Goal: Transaction & Acquisition: Purchase product/service

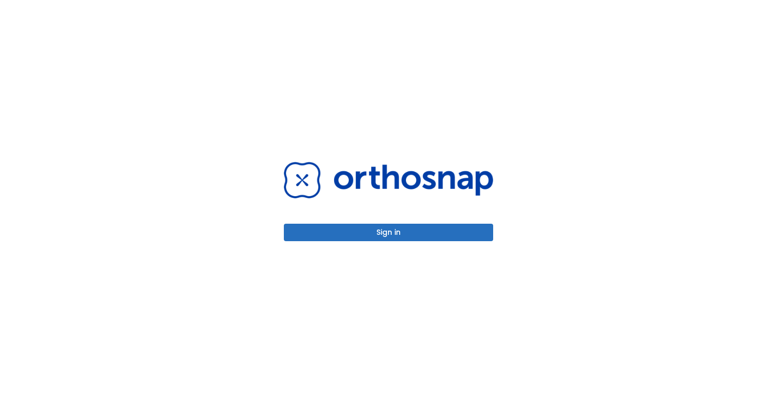
click at [378, 235] on button "Sign in" at bounding box center [388, 232] width 209 height 17
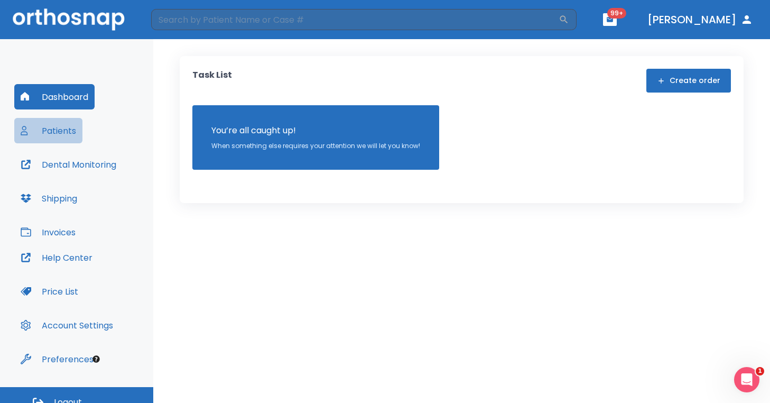
click at [70, 135] on button "Patients" at bounding box center [48, 130] width 68 height 25
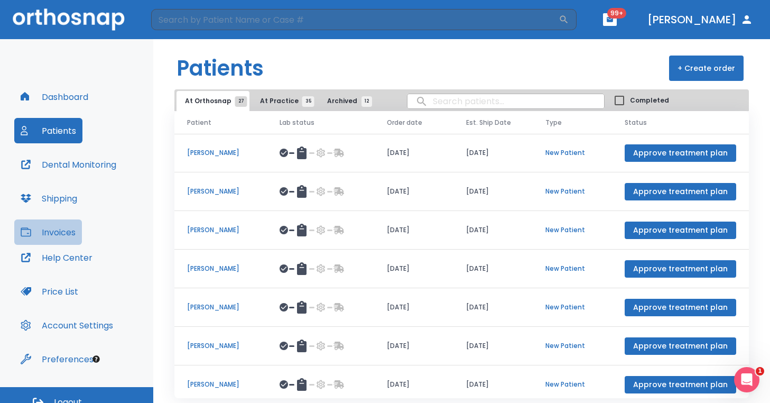
click at [48, 237] on button "Invoices" at bounding box center [48, 231] width 68 height 25
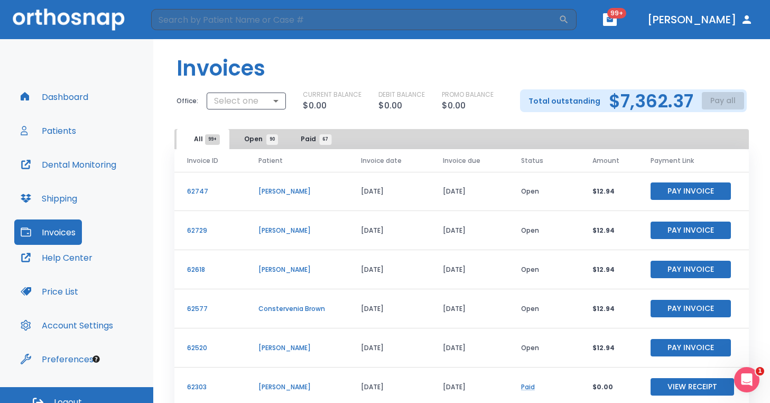
click at [716, 105] on div "Total outstanding $7,362.37 Pay all" at bounding box center [633, 100] width 227 height 23
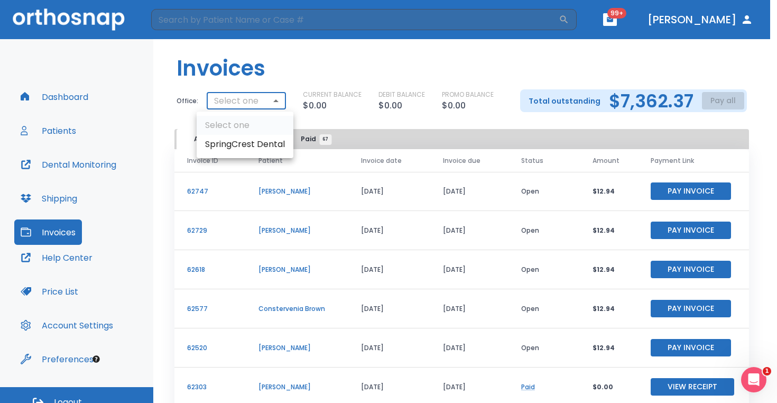
click at [272, 99] on body "​ 99+ Dr. Hayer Dashboard Patients Dental Monitoring Shipping Invoices Help Cen…" at bounding box center [388, 201] width 777 height 403
click at [270, 144] on li "SpringCrest Dental" at bounding box center [245, 144] width 97 height 19
type input "3004"
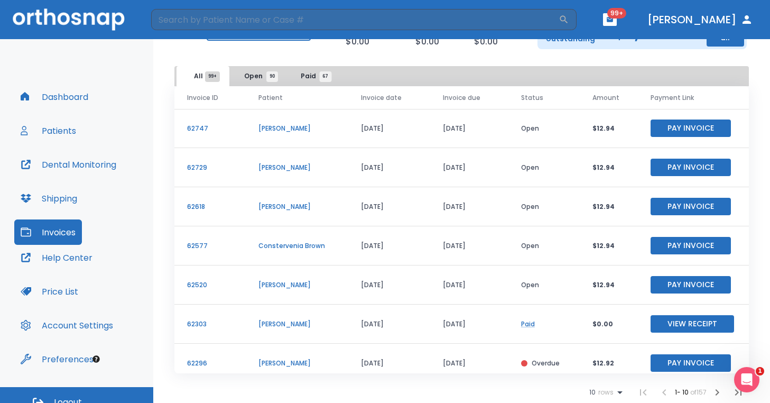
scroll to position [13, 0]
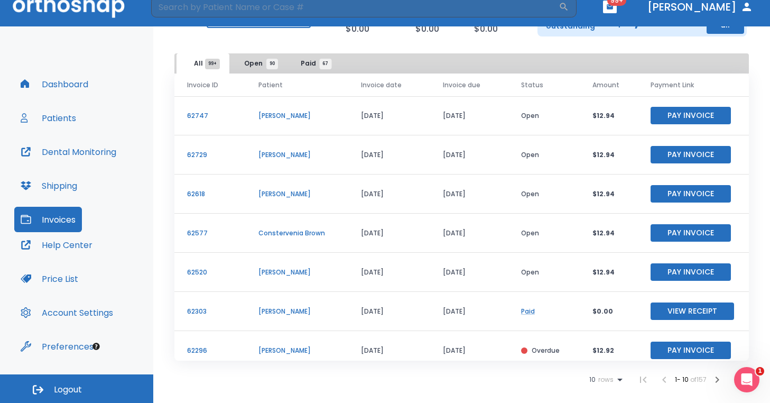
click at [711, 381] on icon "button" at bounding box center [717, 379] width 13 height 13
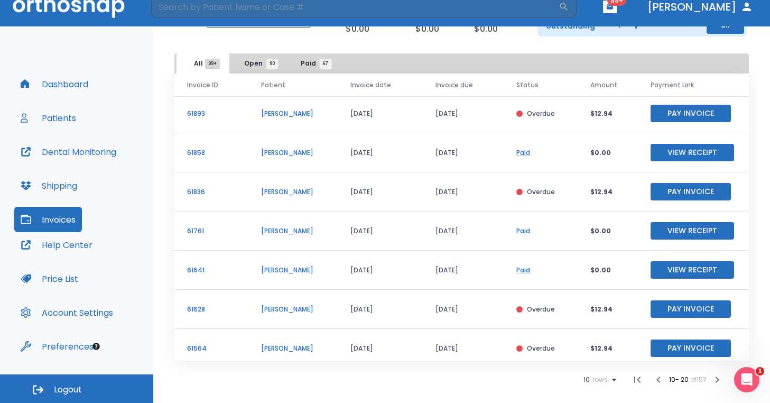
scroll to position [127, 0]
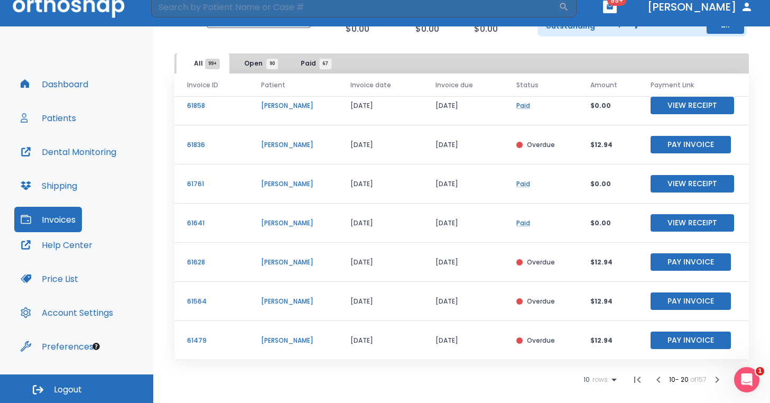
click at [716, 377] on icon "button" at bounding box center [717, 379] width 13 height 13
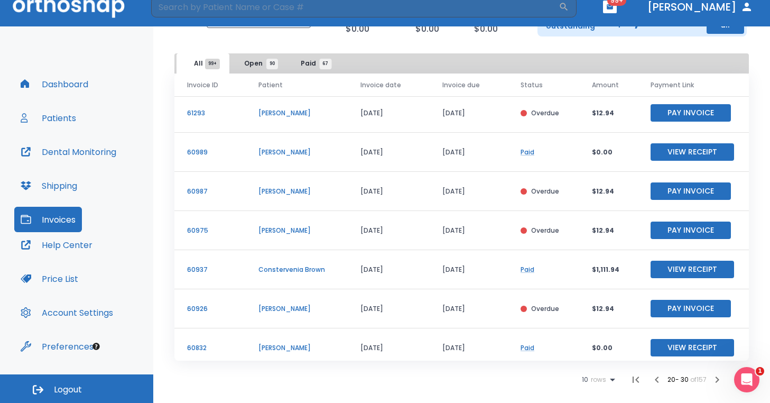
scroll to position [127, 0]
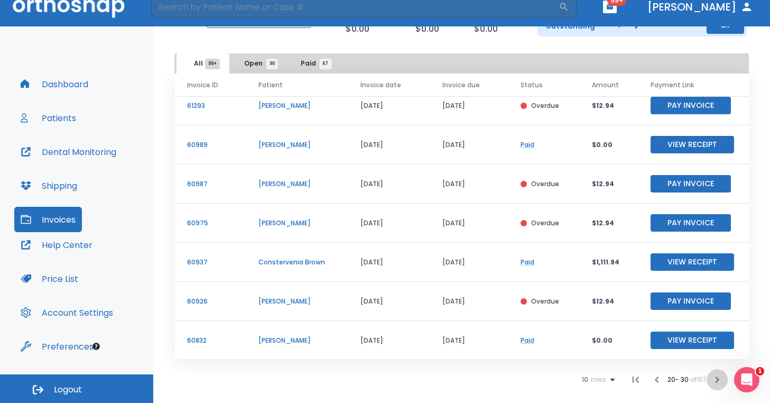
click at [711, 381] on icon "button" at bounding box center [717, 379] width 13 height 13
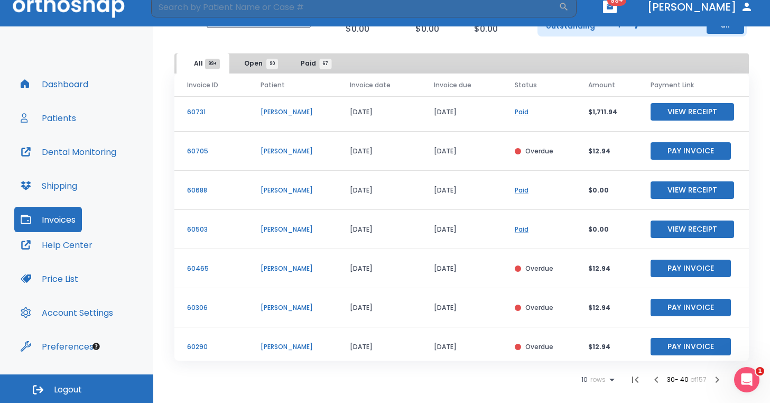
scroll to position [127, 0]
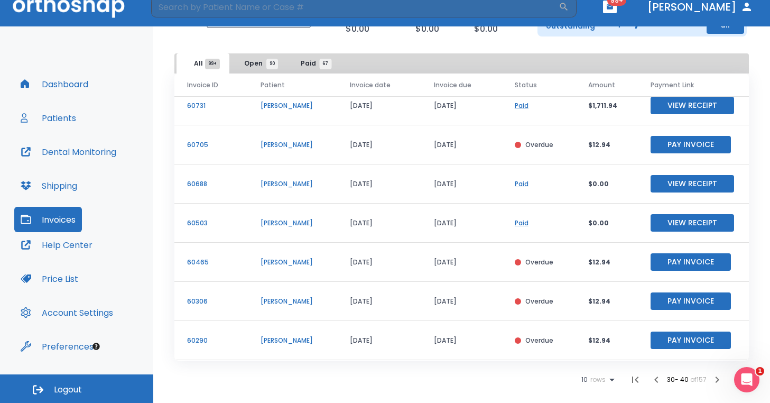
click at [715, 382] on icon "button" at bounding box center [717, 379] width 13 height 13
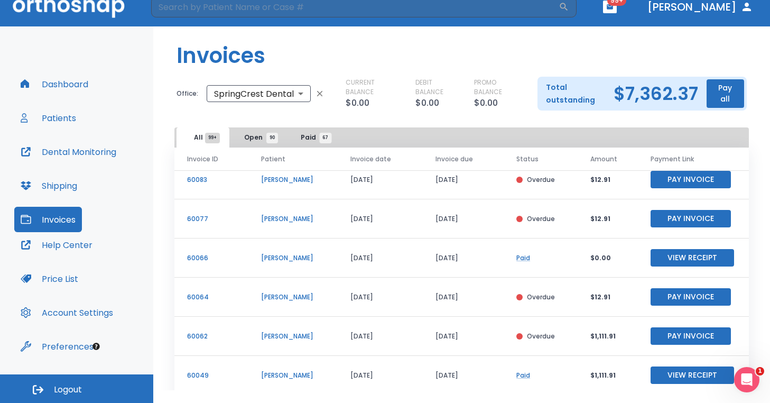
scroll to position [74, 0]
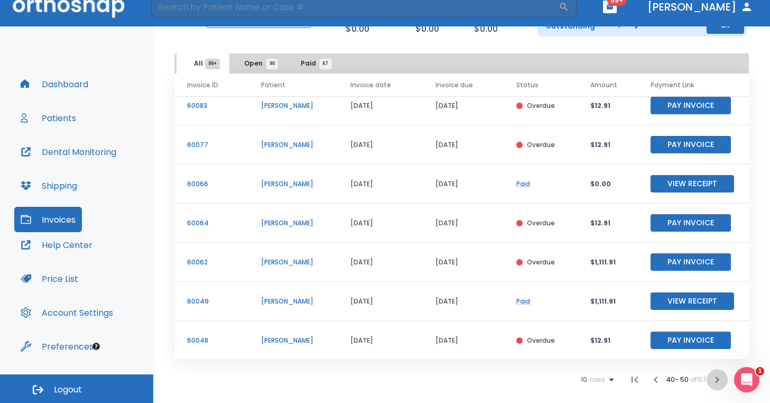
click at [711, 378] on icon "button" at bounding box center [717, 379] width 13 height 13
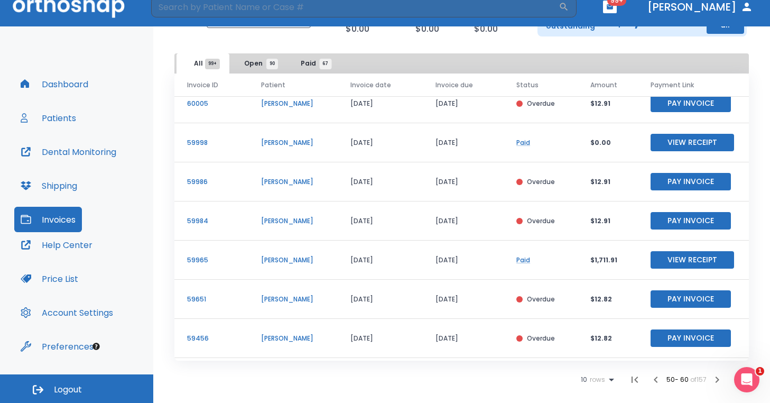
scroll to position [127, 0]
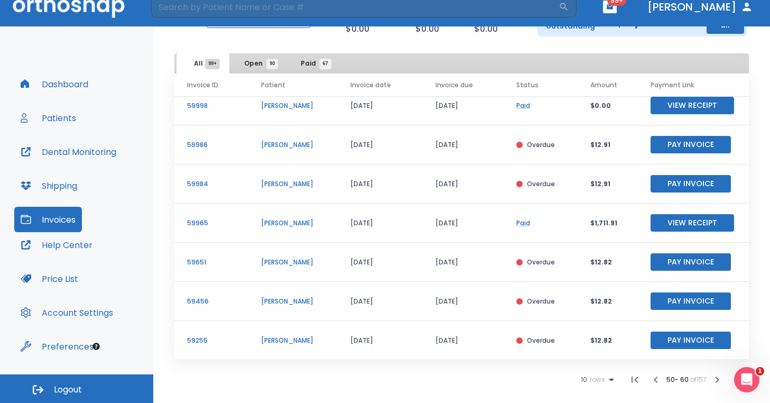
click at [711, 378] on icon "button" at bounding box center [717, 379] width 13 height 13
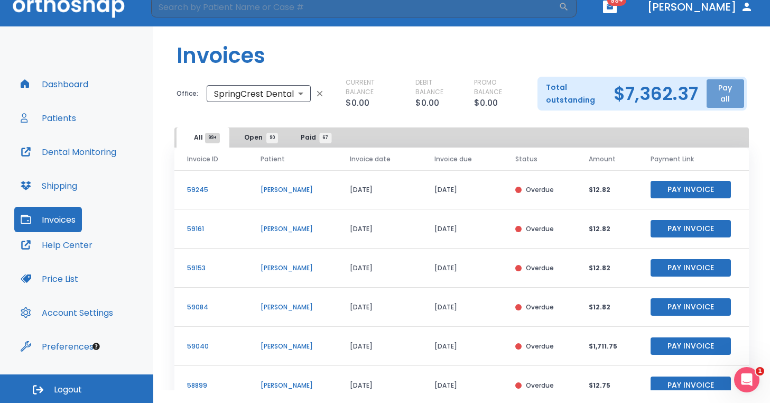
click at [719, 94] on button "Pay all" at bounding box center [726, 93] width 38 height 29
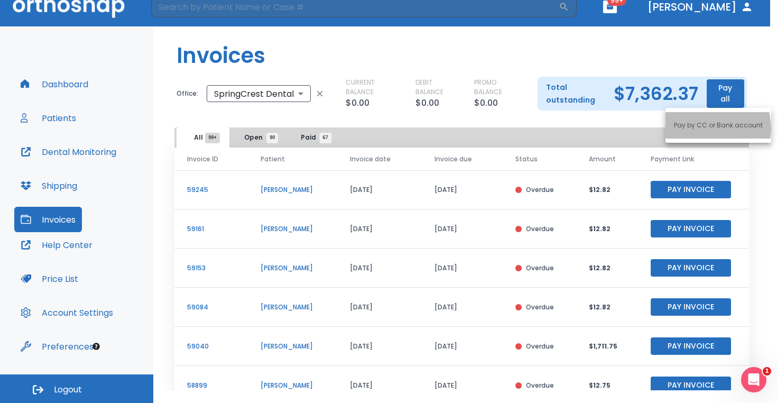
click at [706, 128] on p "Pay by CC or Bank account" at bounding box center [718, 126] width 89 height 10
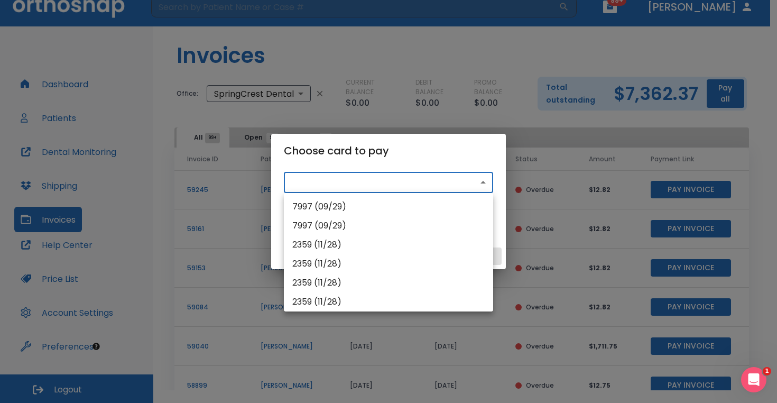
click at [399, 182] on body "​ 99+ Dr. Hayer Dashboard Patients Dental Monitoring Shipping Invoices Help Cen…" at bounding box center [388, 188] width 777 height 403
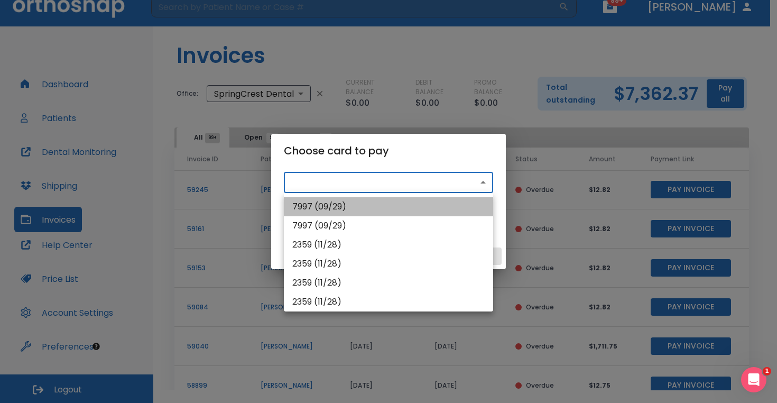
click at [397, 212] on li "7997 (09/29)" at bounding box center [388, 206] width 209 height 19
type input "pm_1QUcKZHMfdBZStQ1qDCQkaX8"
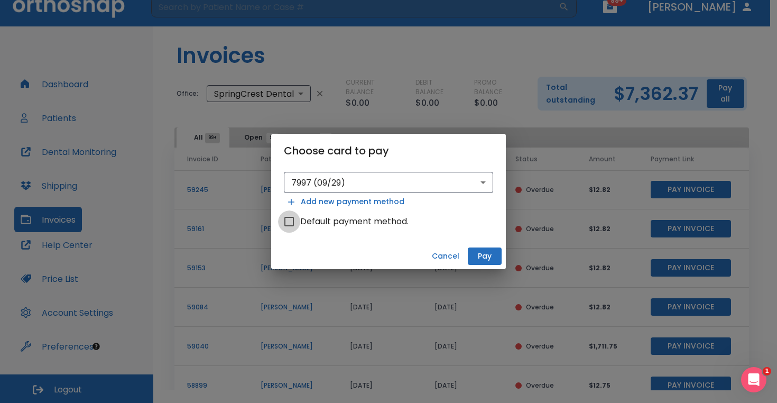
click at [287, 229] on input "Default payment method." at bounding box center [289, 221] width 22 height 22
checkbox input "true"
click at [413, 178] on body "​ 99+ Dr. Hayer Dashboard Patients Dental Monitoring Shipping Invoices Help Cen…" at bounding box center [388, 188] width 777 height 403
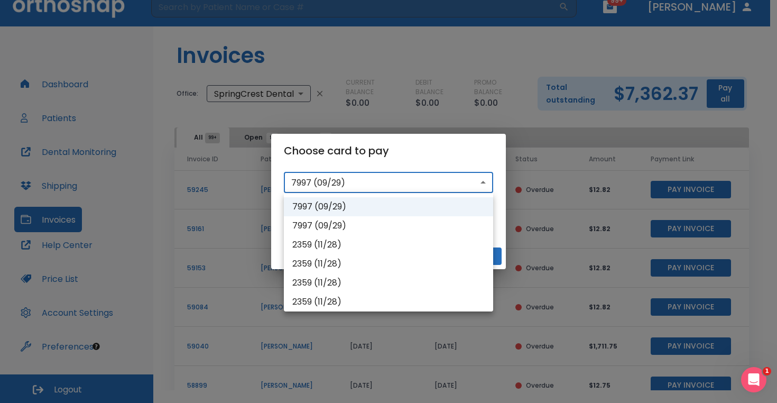
click at [413, 178] on div at bounding box center [388, 201] width 777 height 403
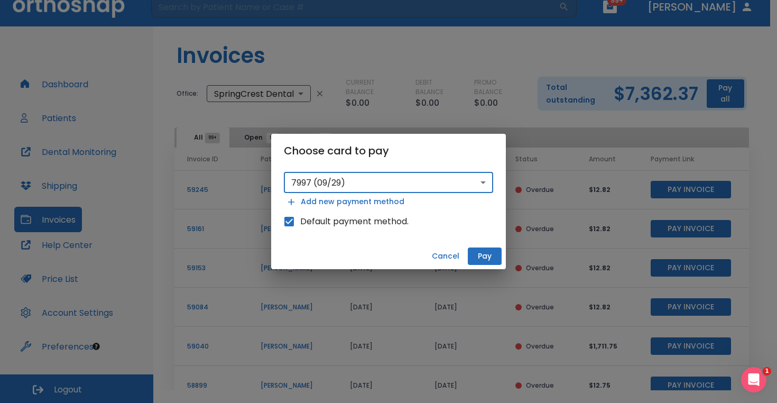
click at [484, 258] on button "Pay" at bounding box center [485, 255] width 34 height 17
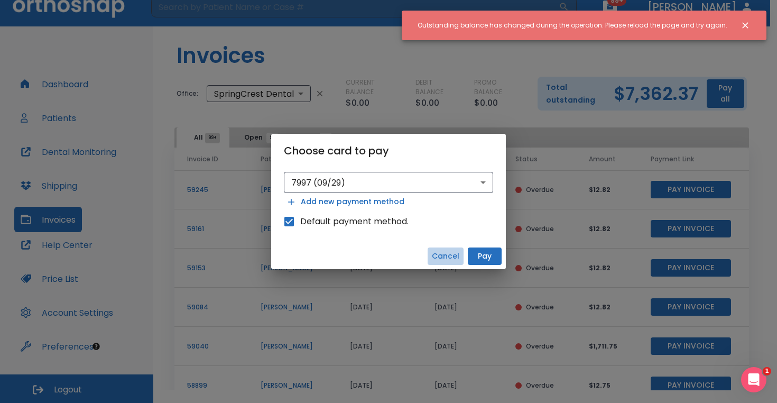
click at [457, 251] on button "Cancel" at bounding box center [446, 255] width 36 height 17
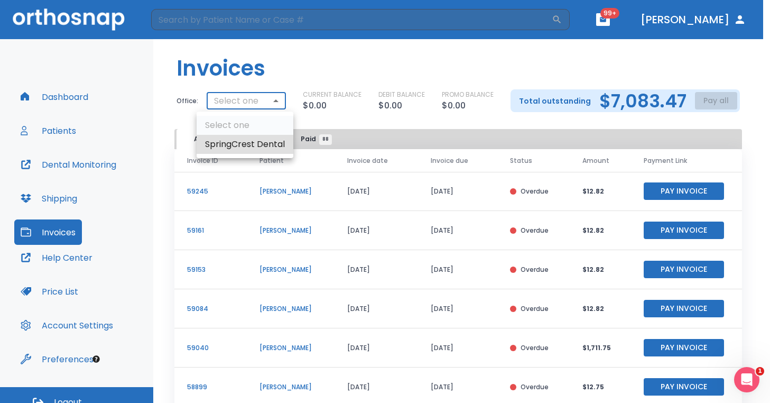
click at [255, 101] on body "​ 99+ Dr. Hayer Dashboard Patients Dental Monitoring Shipping Invoices Help Cen…" at bounding box center [385, 201] width 770 height 403
click at [264, 141] on li "SpringCrest Dental" at bounding box center [245, 144] width 97 height 19
type input "3004"
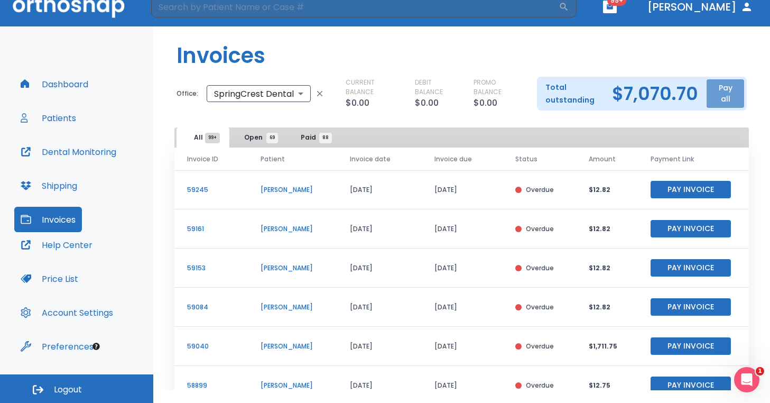
click at [718, 95] on button "Pay all" at bounding box center [726, 93] width 38 height 29
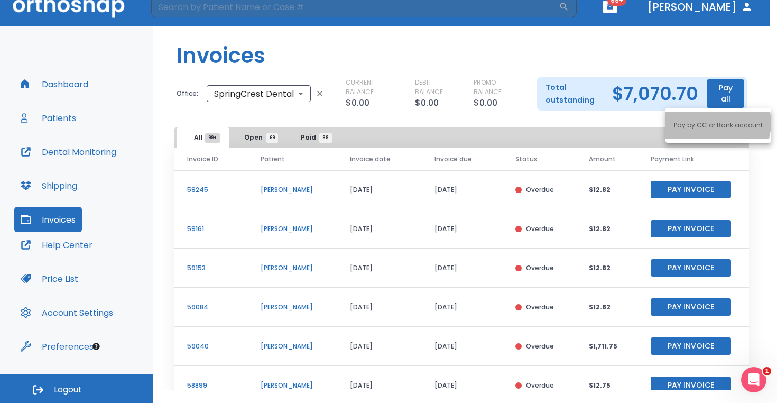
click at [712, 123] on p "Pay by CC or Bank account" at bounding box center [718, 126] width 89 height 10
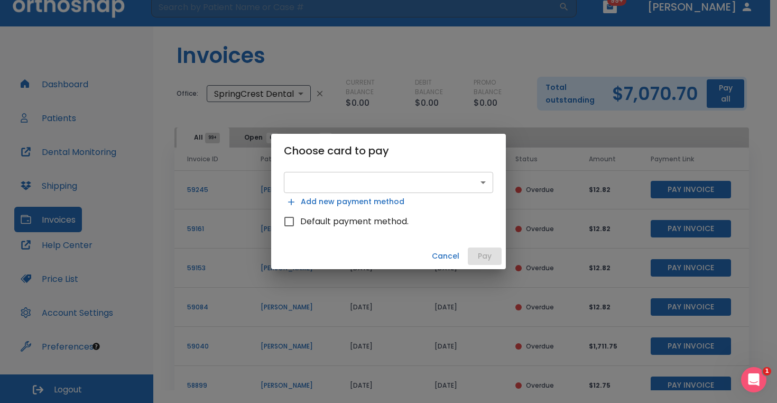
click at [457, 177] on body "​ 99+ Dr. Hayer Dashboard Patients Dental Monitoring Shipping Invoices Help Cen…" at bounding box center [388, 188] width 777 height 403
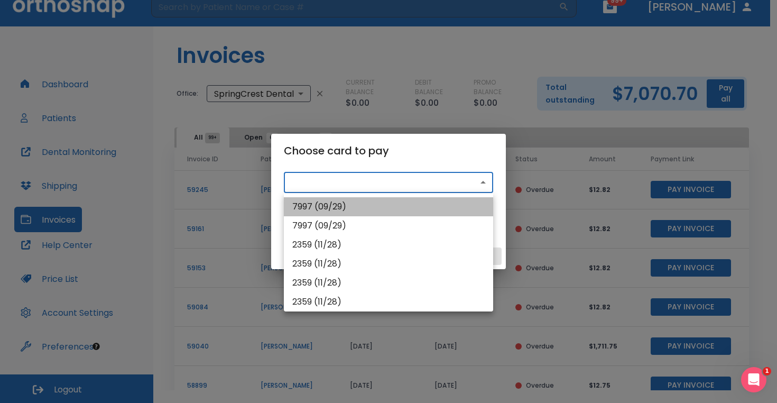
click at [454, 205] on li "7997 (09/29)" at bounding box center [388, 206] width 209 height 19
type input "pm_1QUcKZHMfdBZStQ1qDCQkaX8"
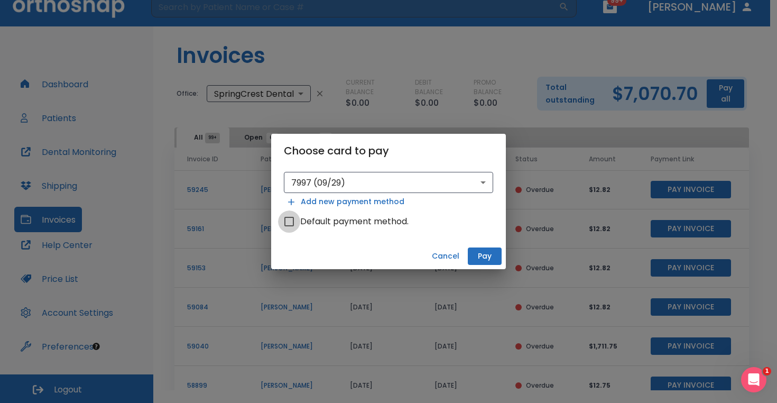
click at [291, 223] on input "Default payment method." at bounding box center [289, 221] width 22 height 22
checkbox input "true"
click at [446, 252] on button "Cancel" at bounding box center [446, 255] width 36 height 17
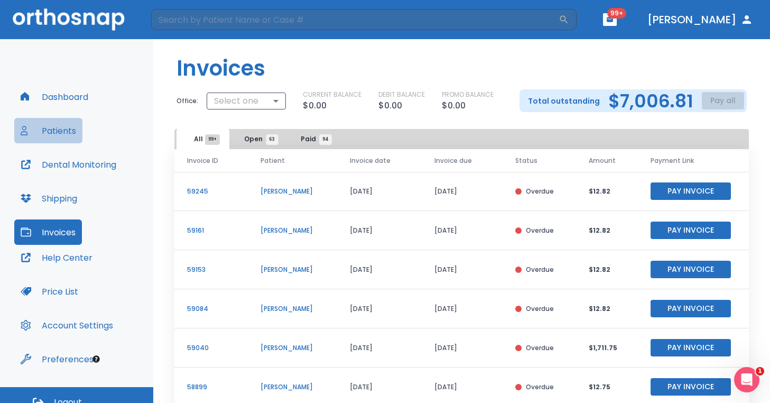
click at [63, 131] on button "Patients" at bounding box center [48, 130] width 68 height 25
